Goal: Participate in discussion: Engage in conversation with other users on a specific topic

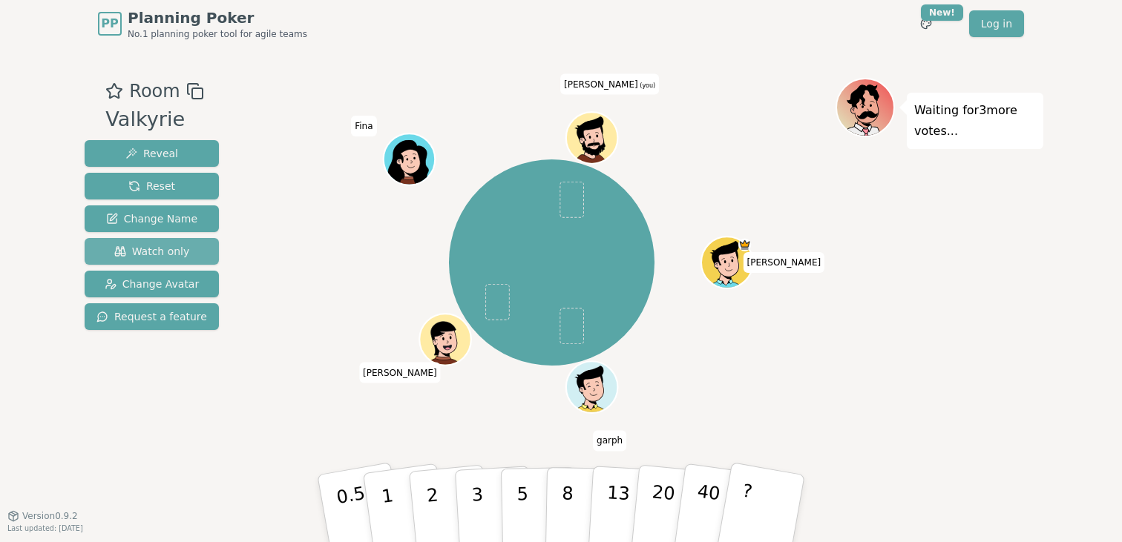
click at [160, 244] on span "Watch only" at bounding box center [152, 251] width 76 height 15
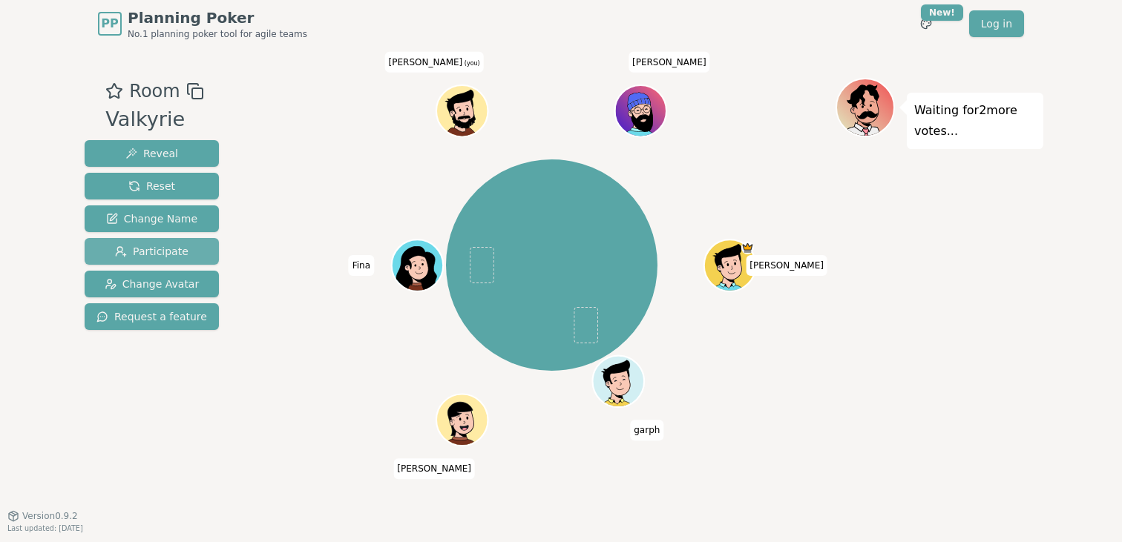
click at [180, 243] on button "Participate" at bounding box center [152, 251] width 134 height 27
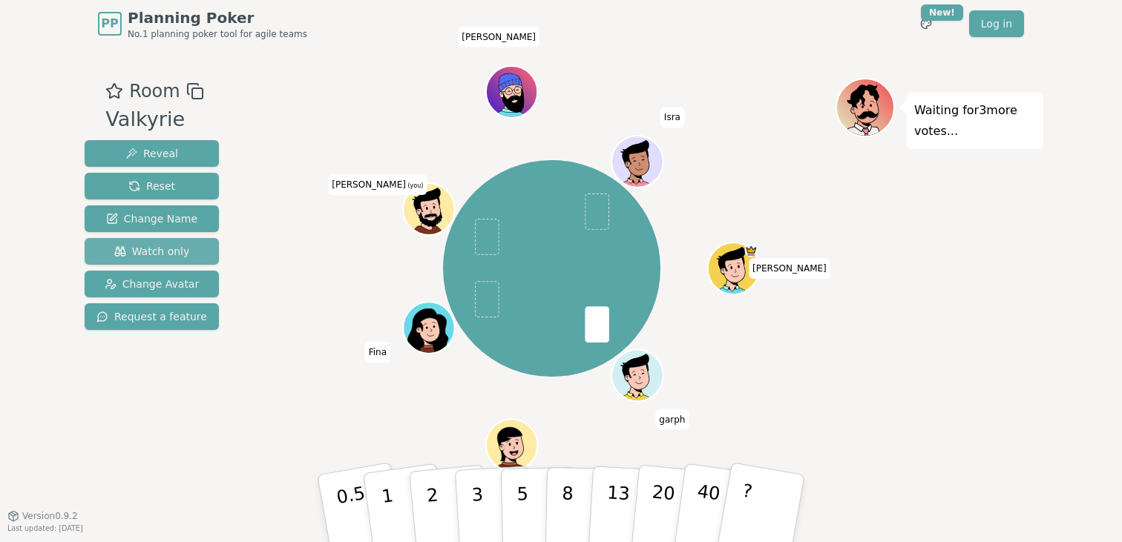
click at [142, 248] on button "Watch only" at bounding box center [152, 251] width 134 height 27
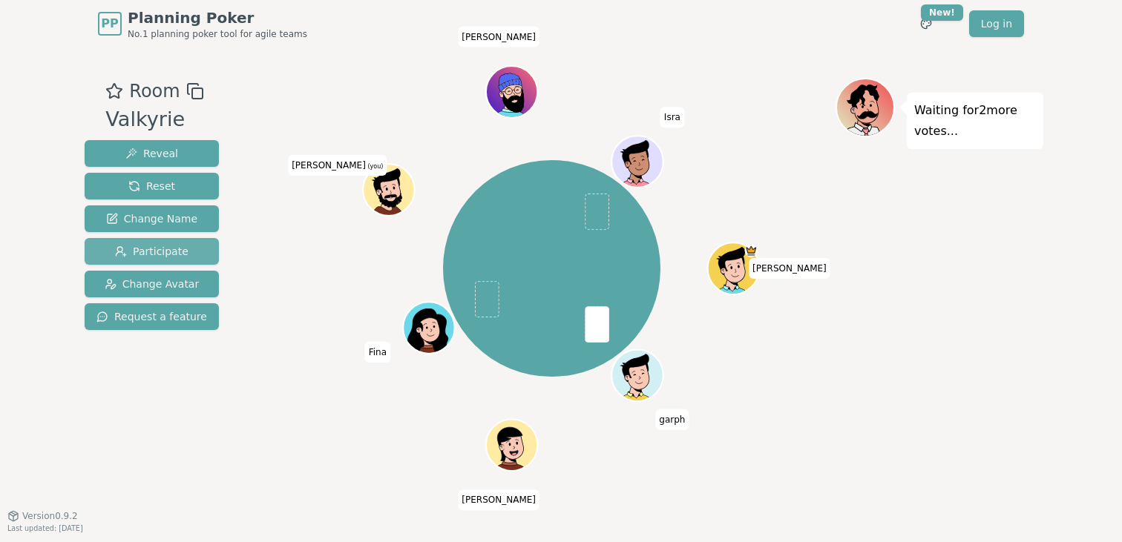
click at [152, 246] on span "Participate" at bounding box center [151, 251] width 73 height 15
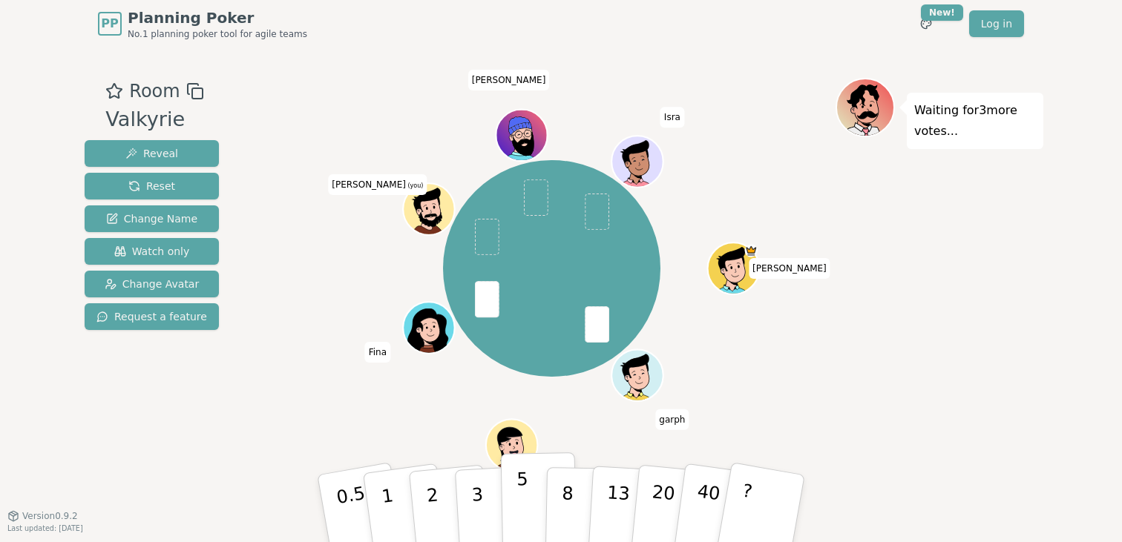
click at [513, 521] on button "5" at bounding box center [539, 508] width 76 height 113
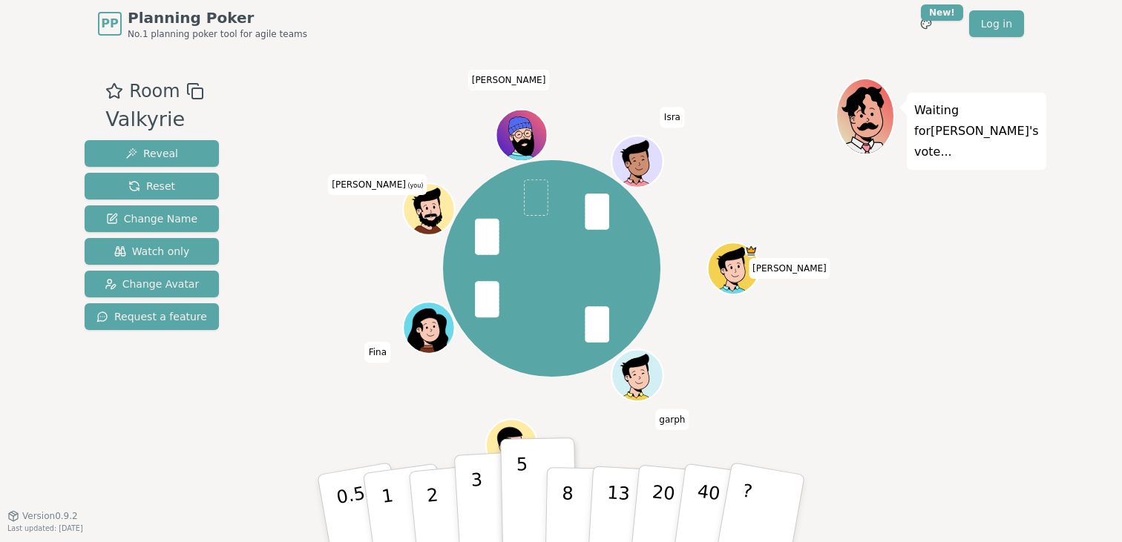
click at [482, 508] on button "3" at bounding box center [494, 509] width 81 height 116
click at [476, 494] on p "3" at bounding box center [478, 510] width 16 height 81
